Goal: Task Accomplishment & Management: Use online tool/utility

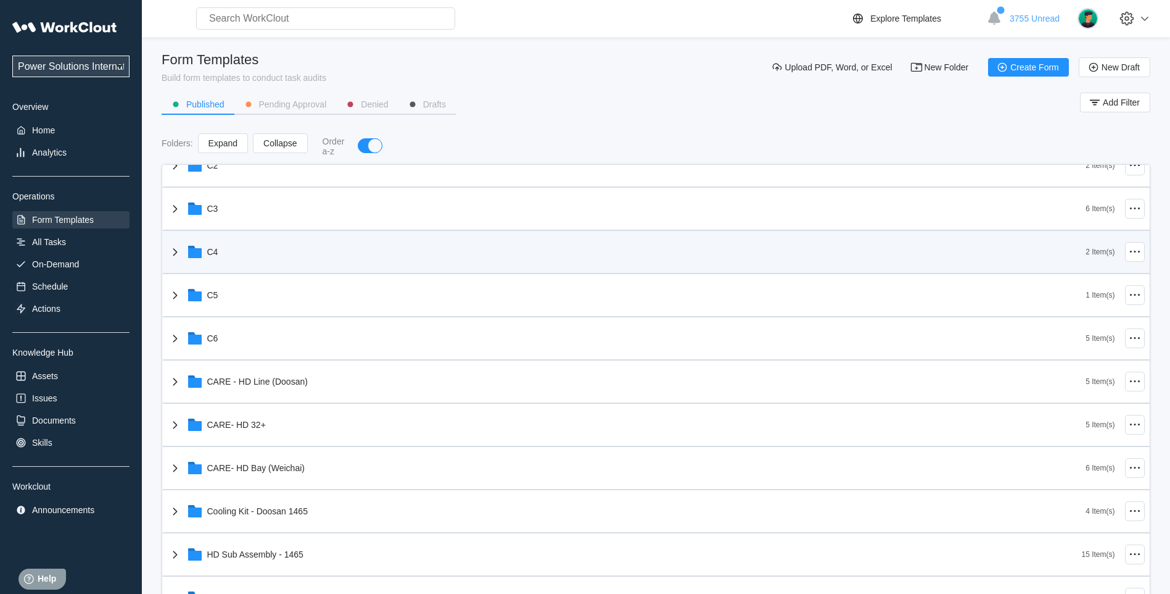
scroll to position [309, 0]
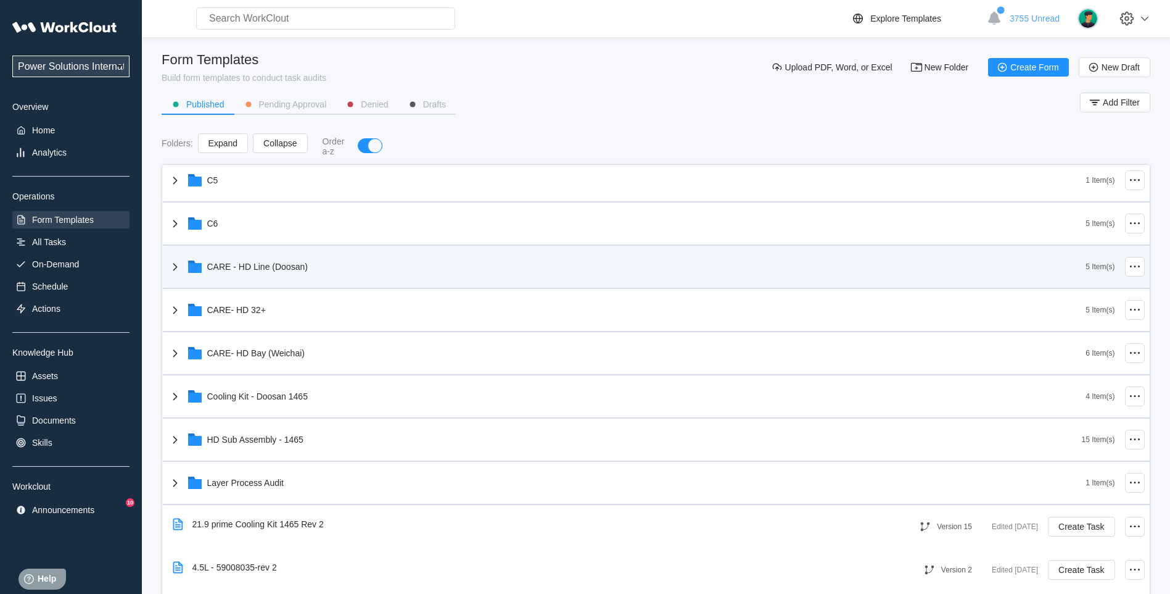
click at [173, 265] on icon at bounding box center [175, 266] width 15 height 15
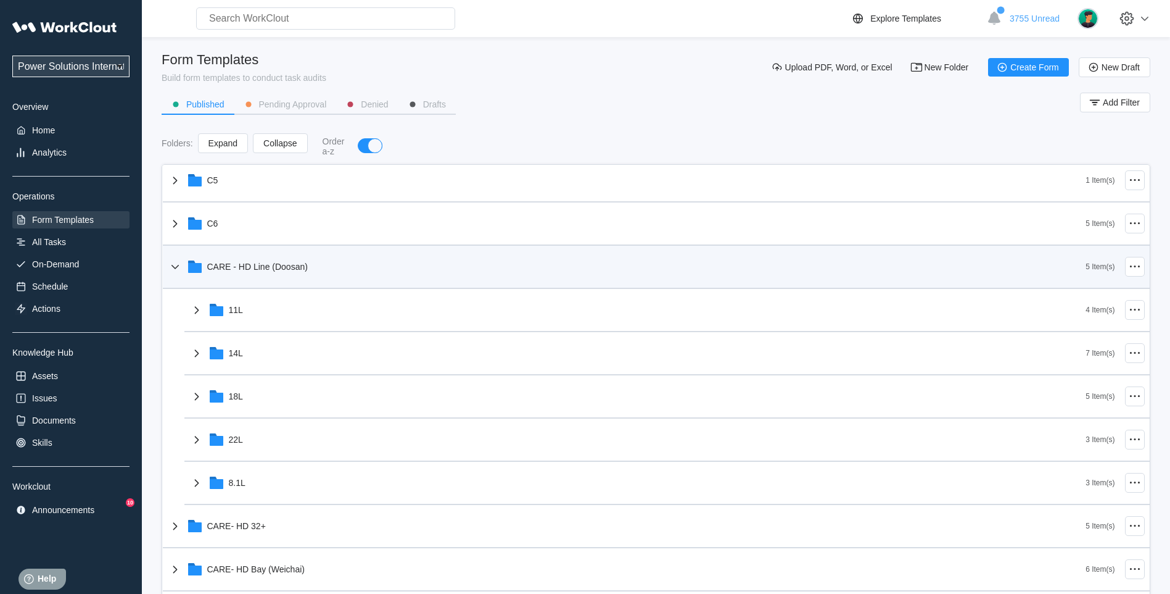
click at [180, 256] on div "CARE - HD Line (Doosan)" at bounding box center [627, 267] width 919 height 32
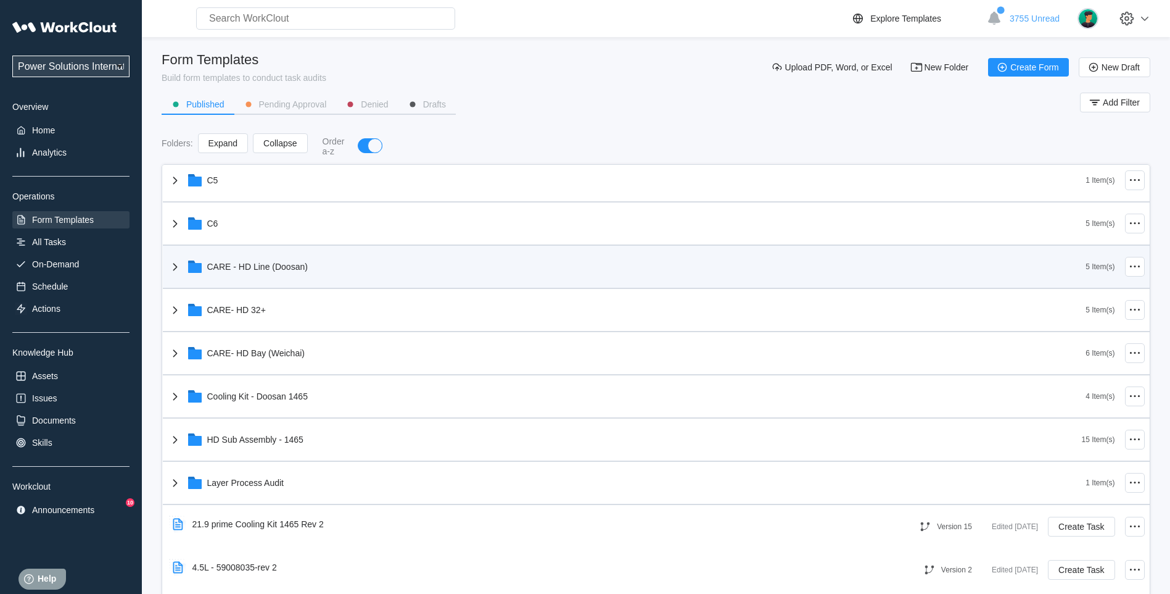
click at [180, 259] on icon at bounding box center [175, 266] width 15 height 15
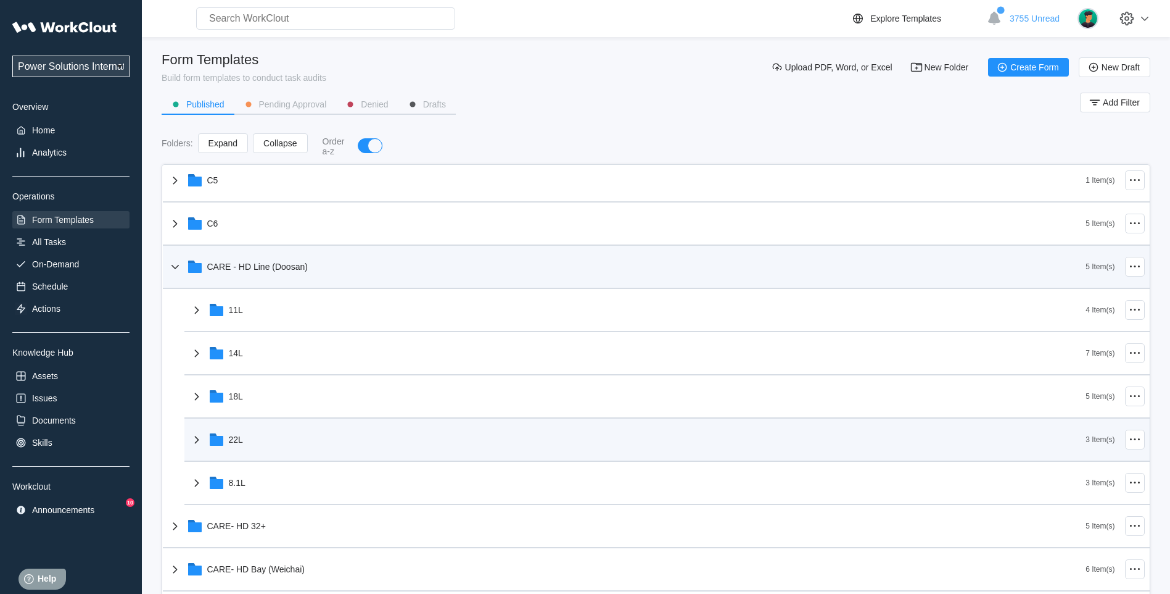
click at [206, 439] on div "22L" at bounding box center [637, 439] width 897 height 32
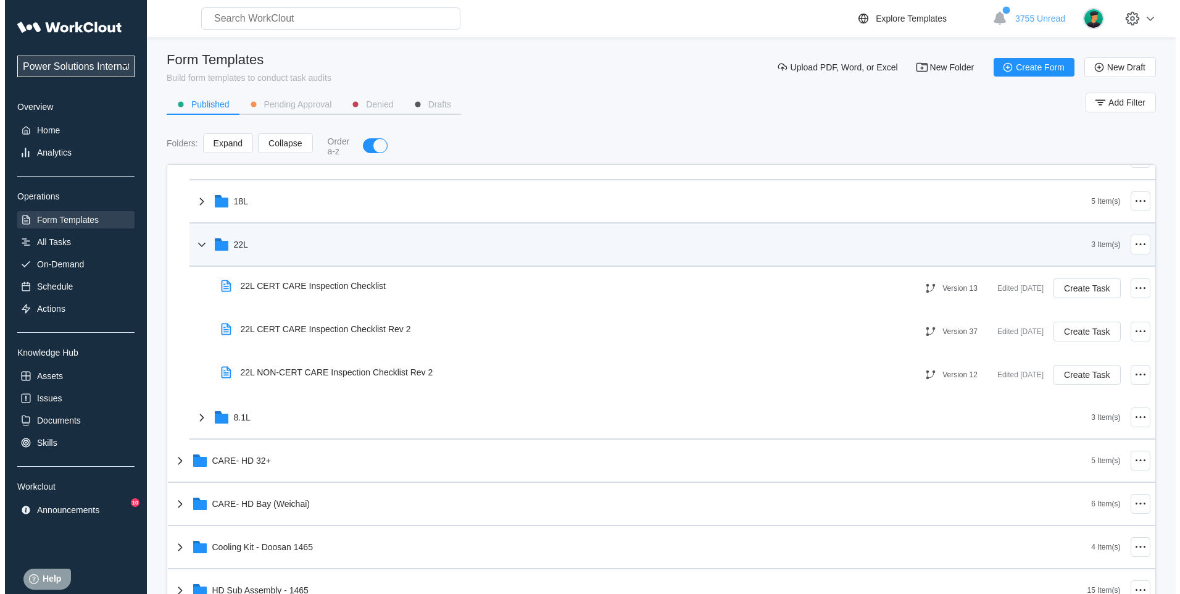
scroll to position [514, 0]
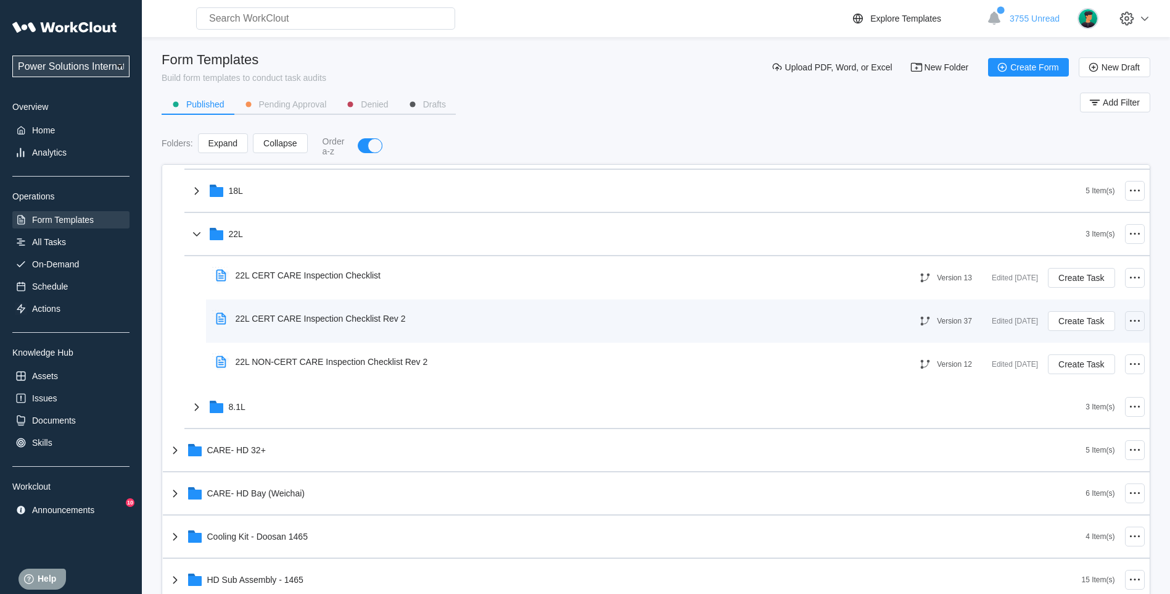
click at [1129, 319] on icon at bounding box center [1135, 320] width 15 height 15
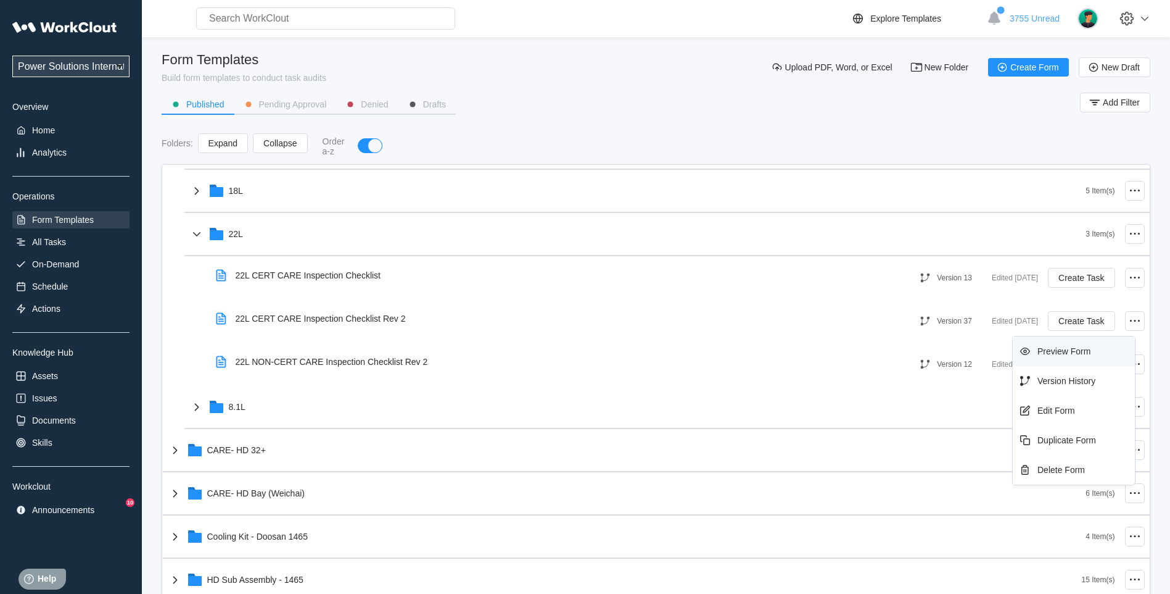
click at [1070, 355] on div "Preview Form" at bounding box center [1064, 351] width 53 height 10
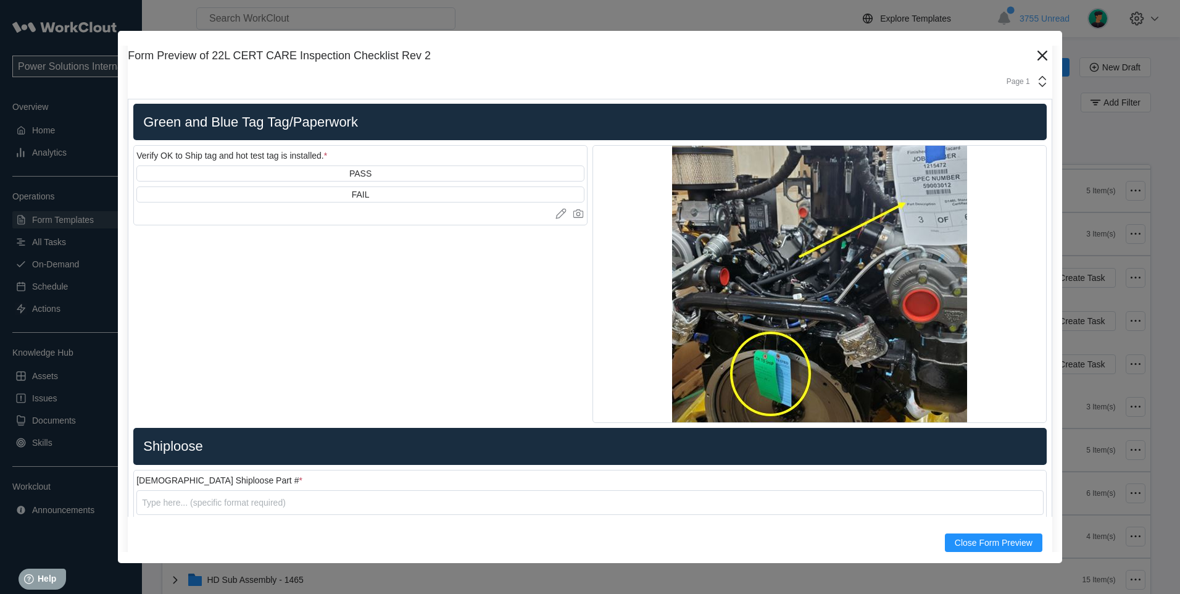
scroll to position [3704, 0]
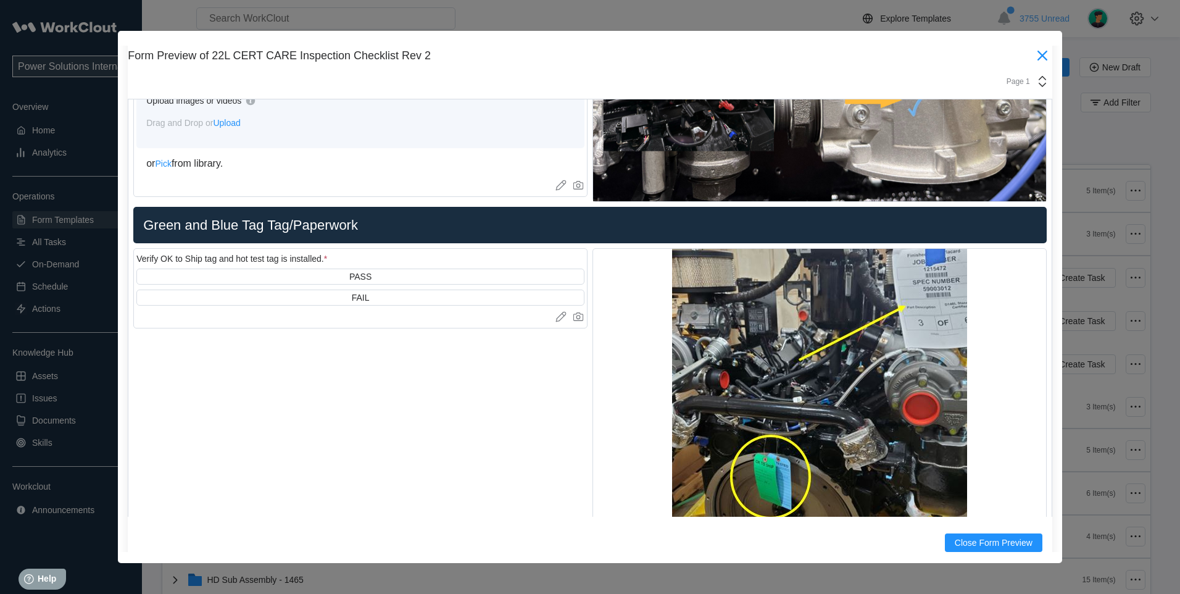
click at [1037, 57] on icon at bounding box center [1042, 56] width 10 height 10
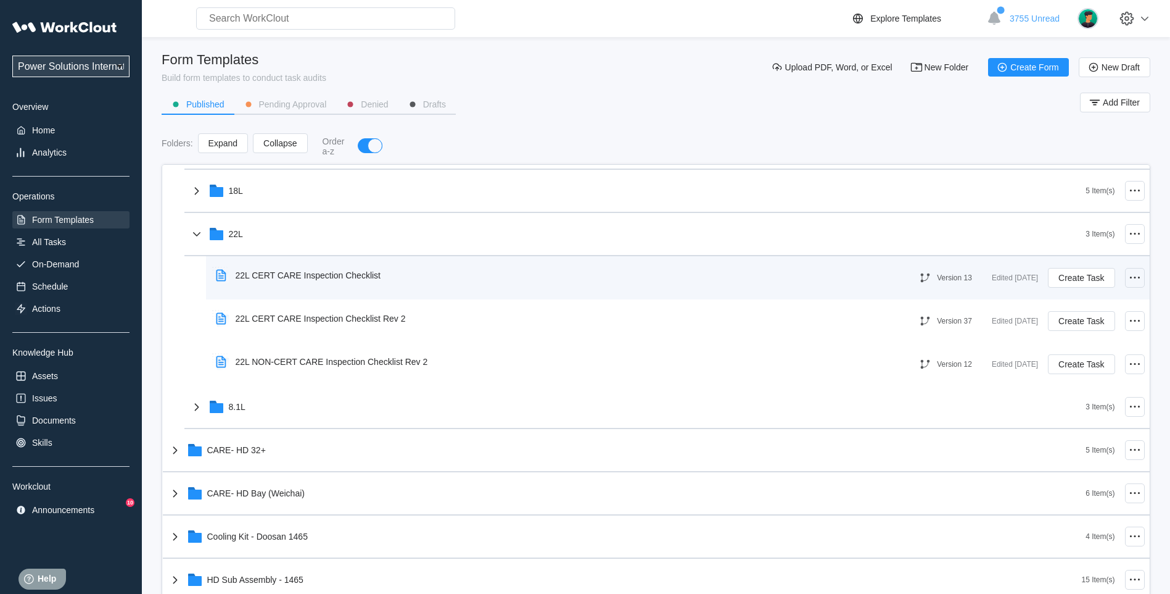
click at [1135, 278] on div at bounding box center [1135, 278] width 20 height 20
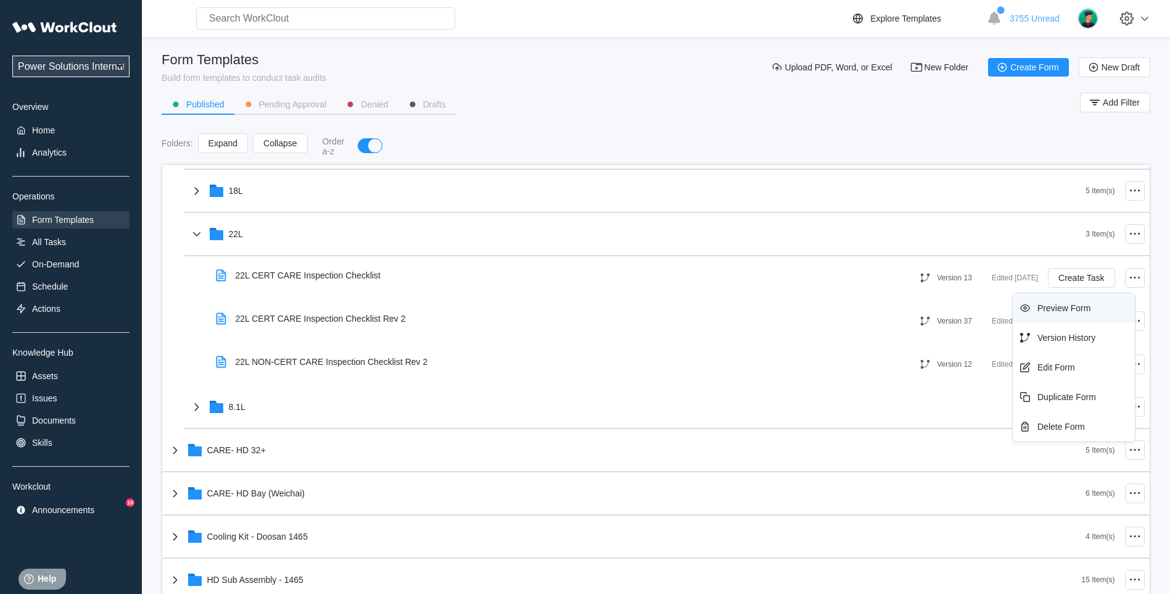
click at [1066, 305] on div "Preview Form" at bounding box center [1064, 308] width 53 height 10
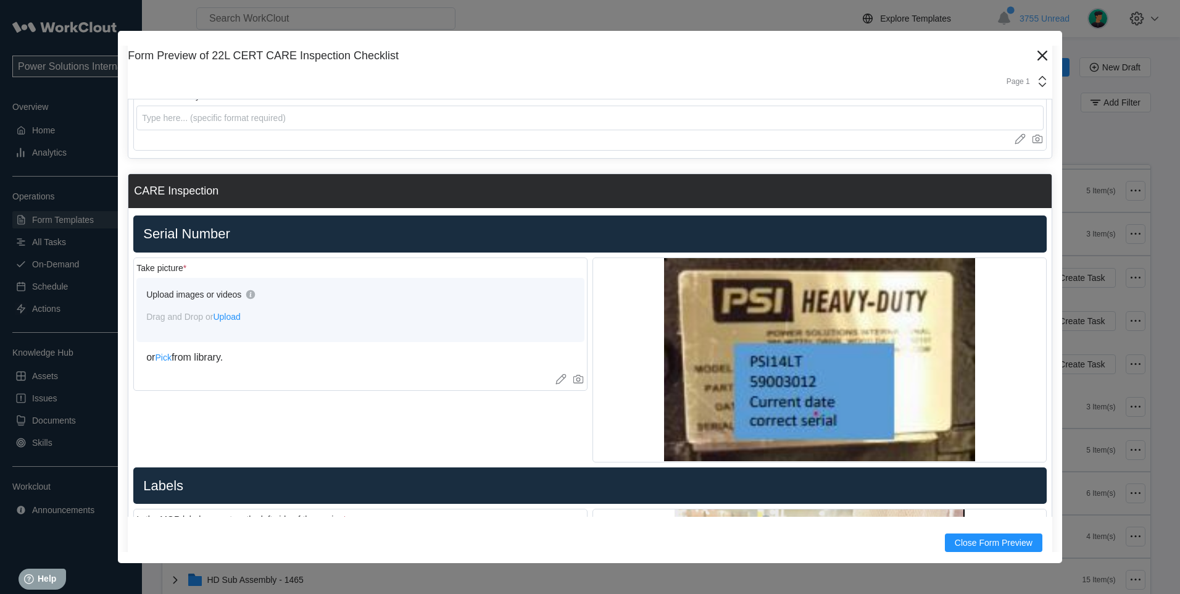
scroll to position [514, 0]
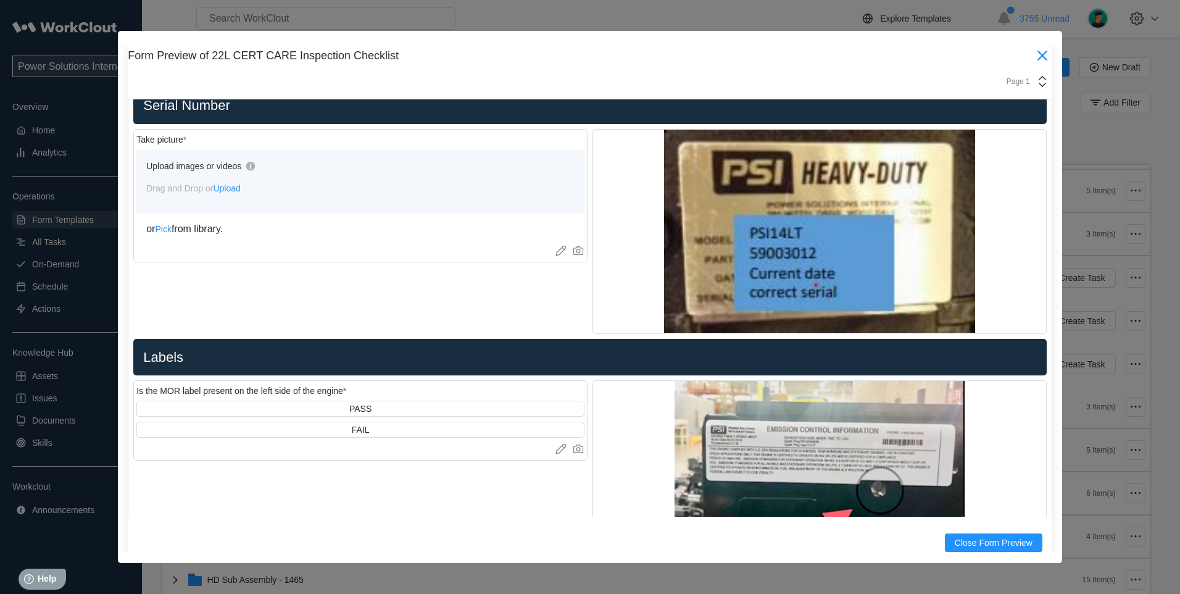
click at [1037, 56] on icon at bounding box center [1042, 56] width 10 height 10
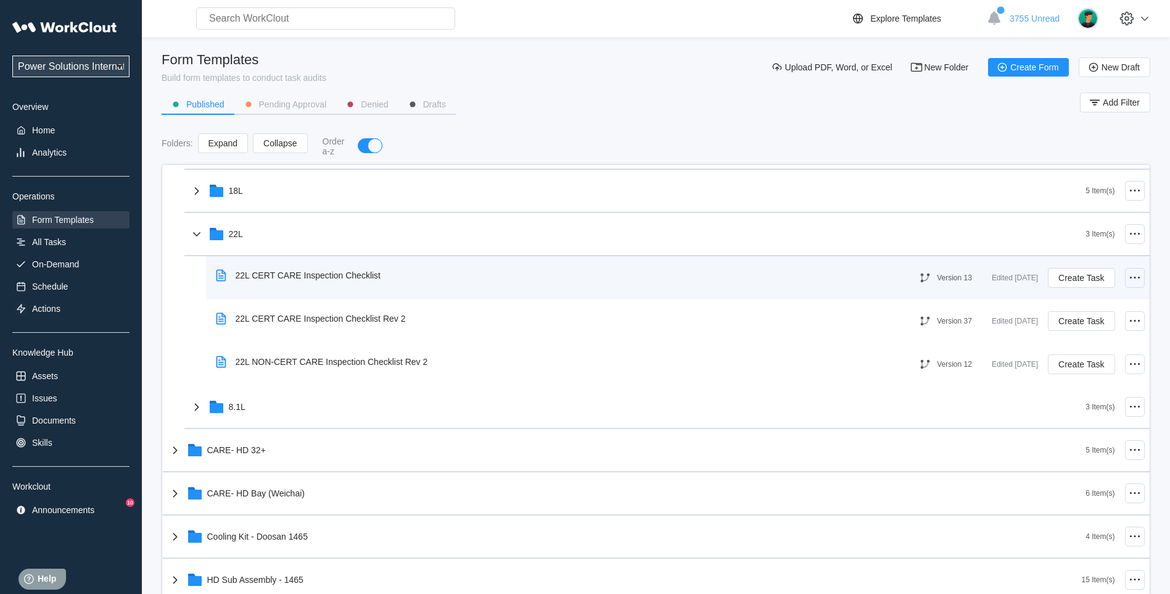
click at [1128, 277] on icon at bounding box center [1135, 277] width 15 height 15
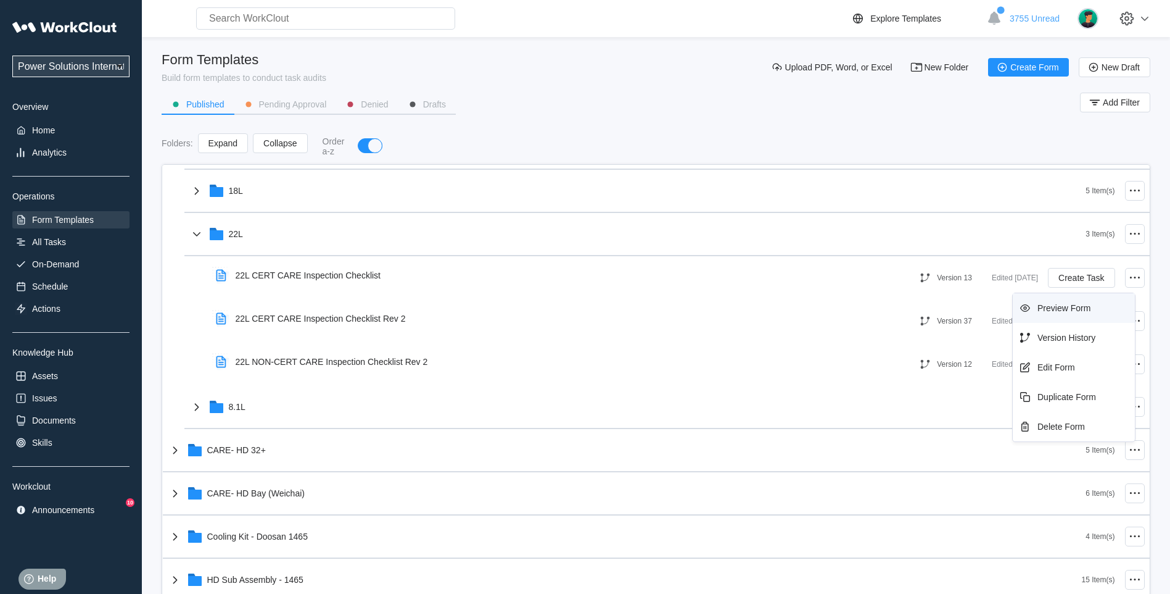
click at [1070, 312] on div "Preview Form" at bounding box center [1064, 308] width 53 height 10
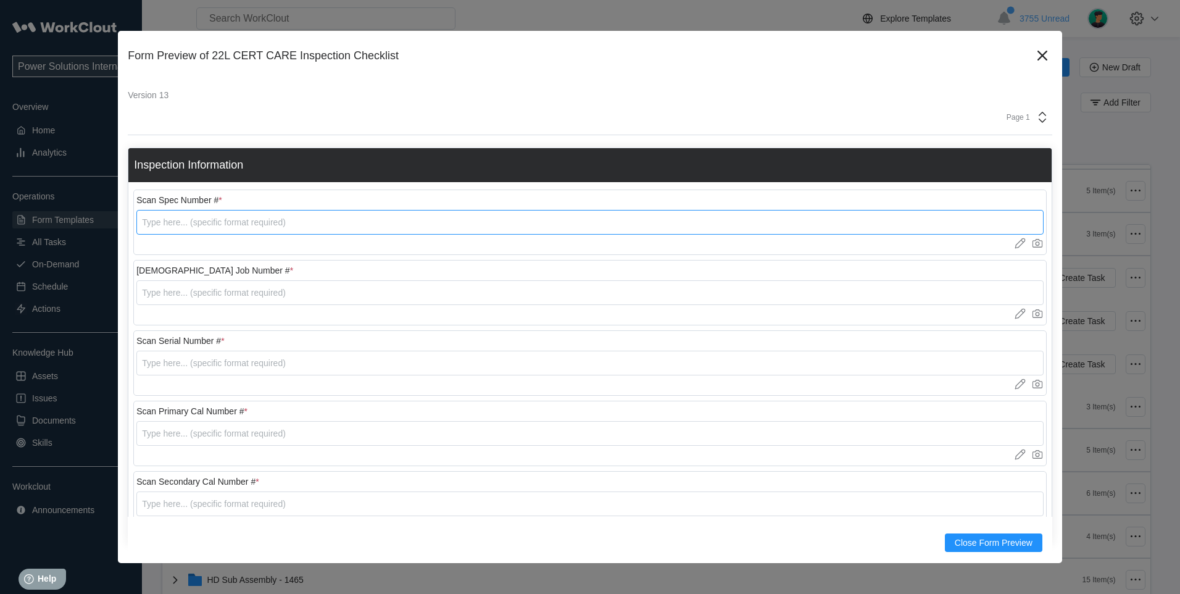
click at [267, 226] on input "text" at bounding box center [589, 222] width 907 height 25
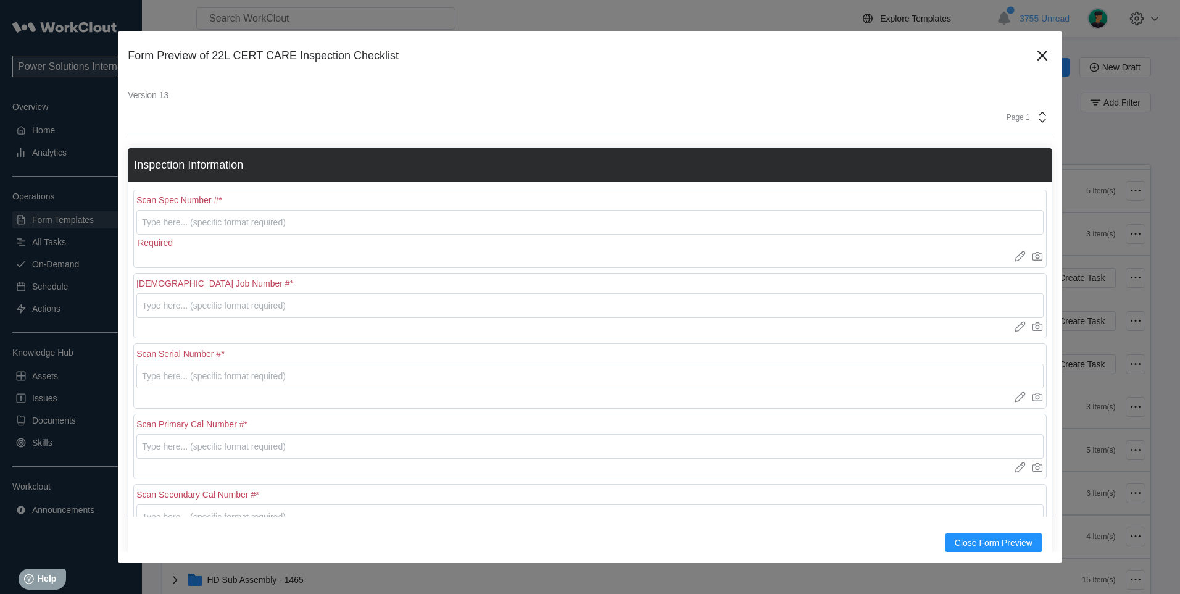
drag, startPoint x: 1030, startPoint y: 57, endPoint x: 1030, endPoint y: 78, distance: 21.0
click at [1032, 57] on icon at bounding box center [1042, 56] width 20 height 20
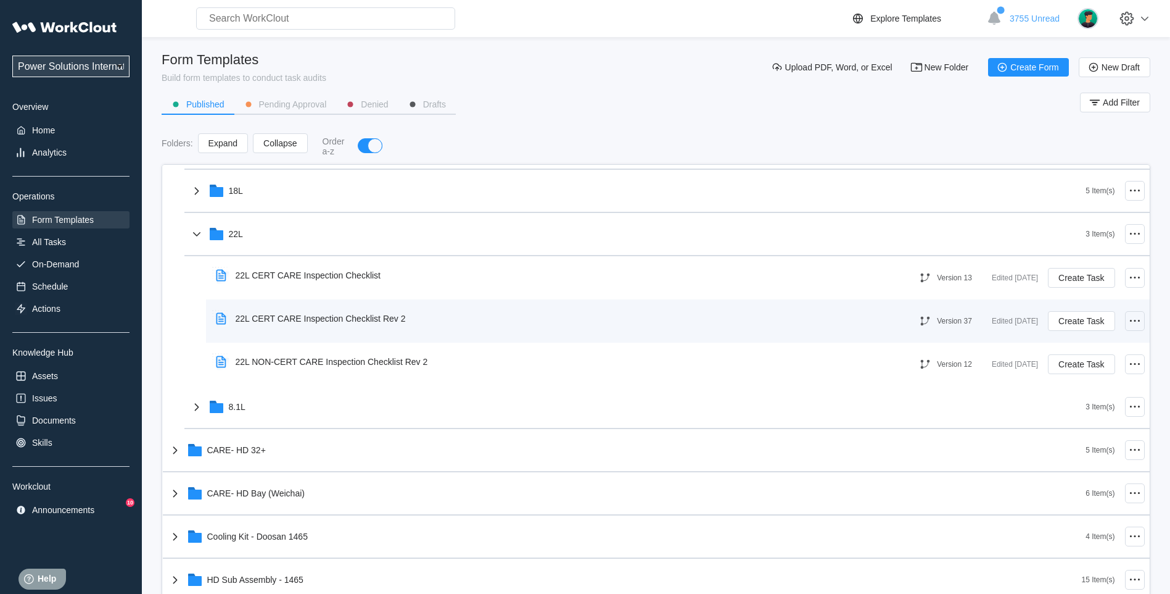
click at [1128, 317] on icon at bounding box center [1135, 320] width 15 height 15
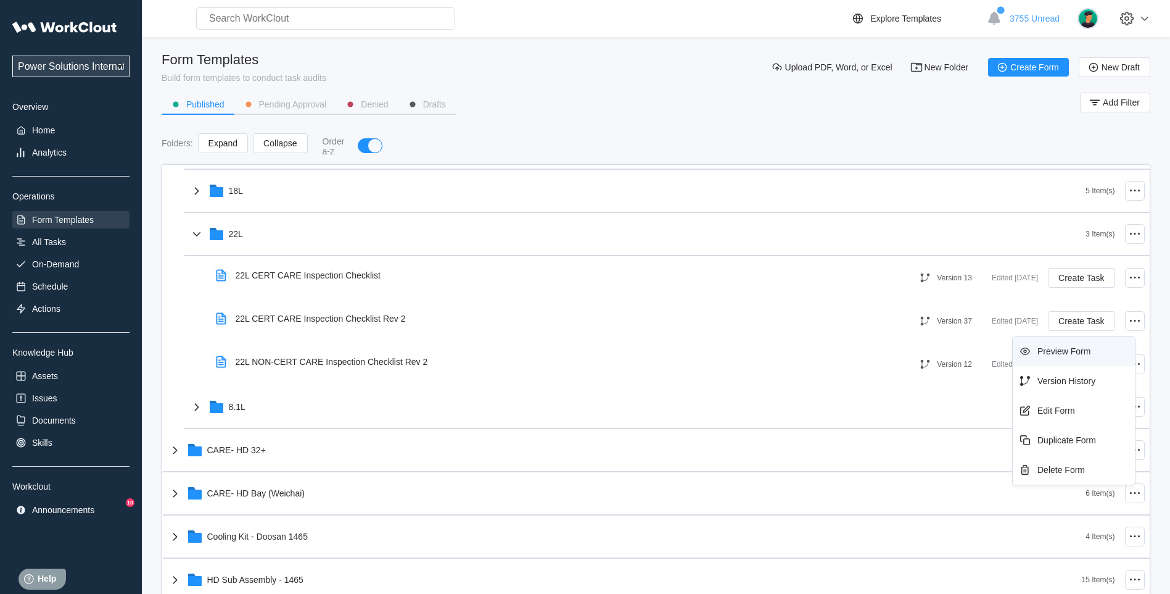
click at [1064, 359] on div "Preview Form" at bounding box center [1074, 351] width 112 height 20
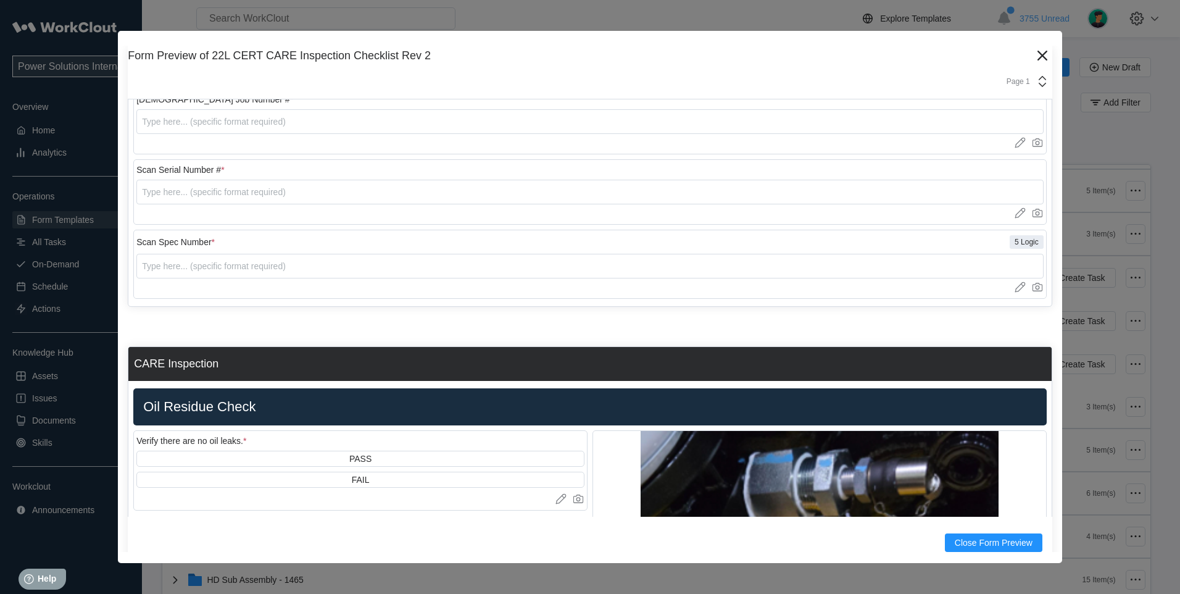
scroll to position [0, 0]
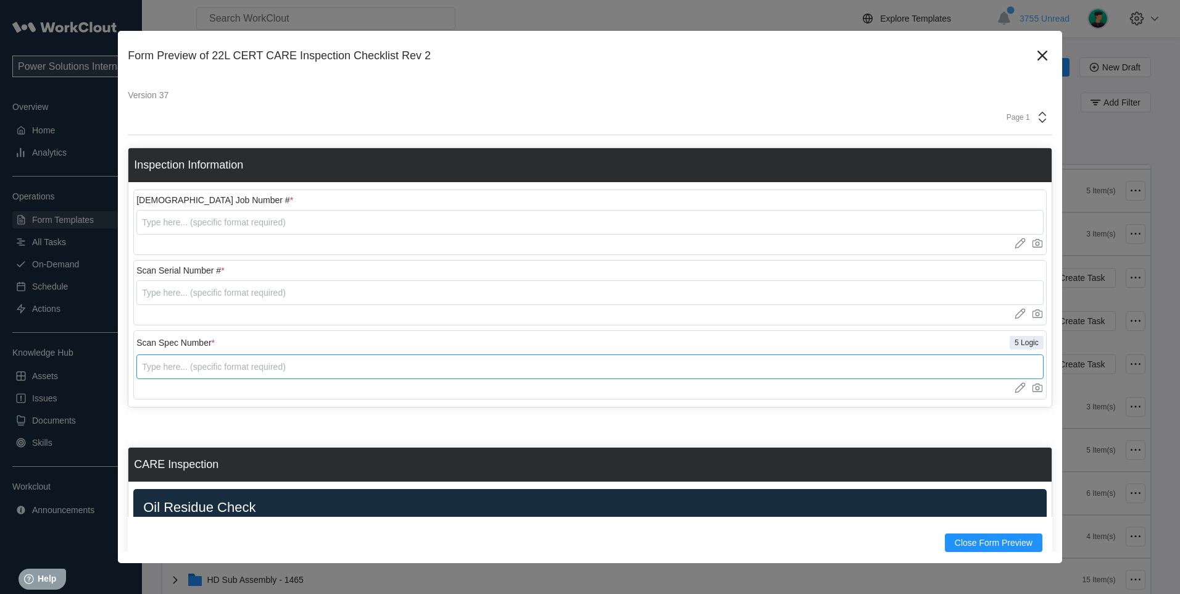
click at [213, 371] on input "text" at bounding box center [589, 366] width 907 height 25
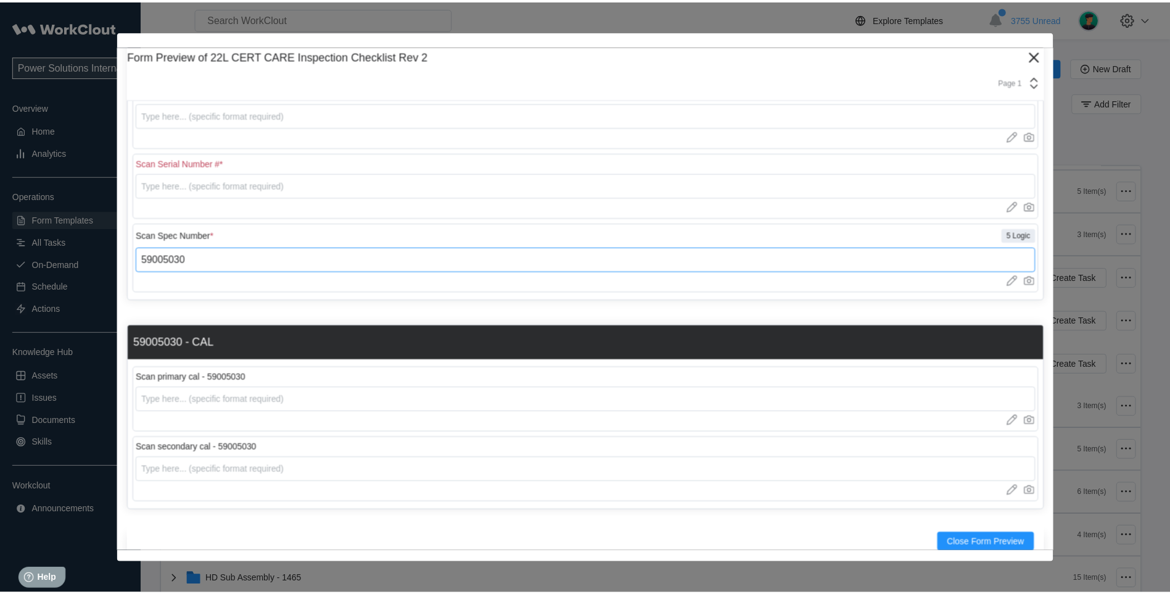
scroll to position [103, 0]
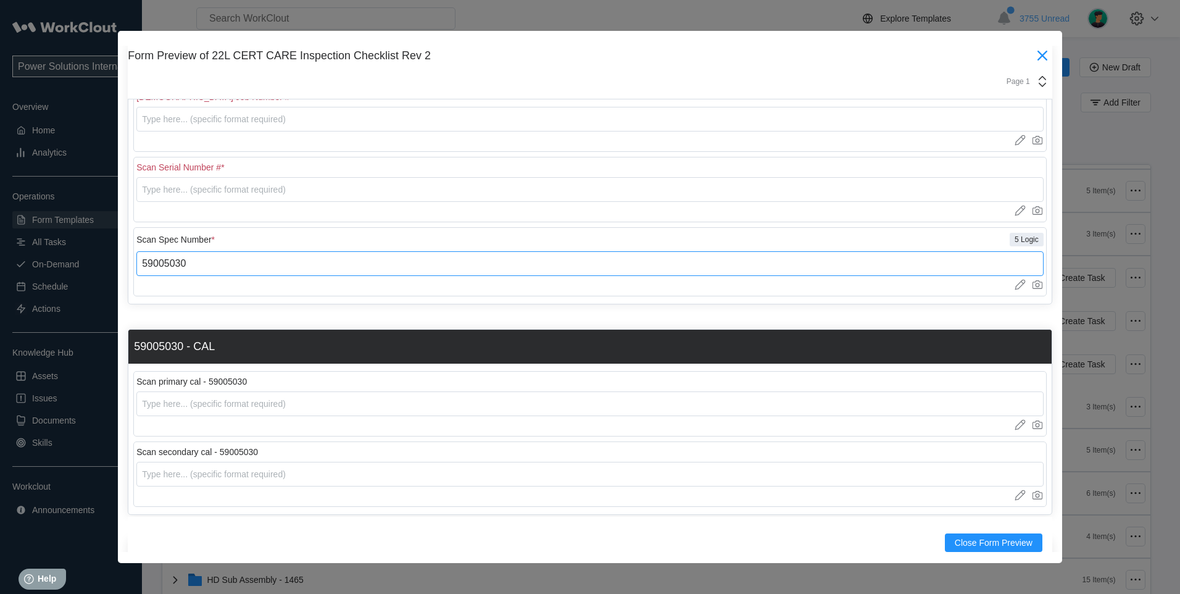
type input "59005030"
click at [1037, 55] on icon at bounding box center [1042, 56] width 10 height 10
